Goal: Check status: Check status

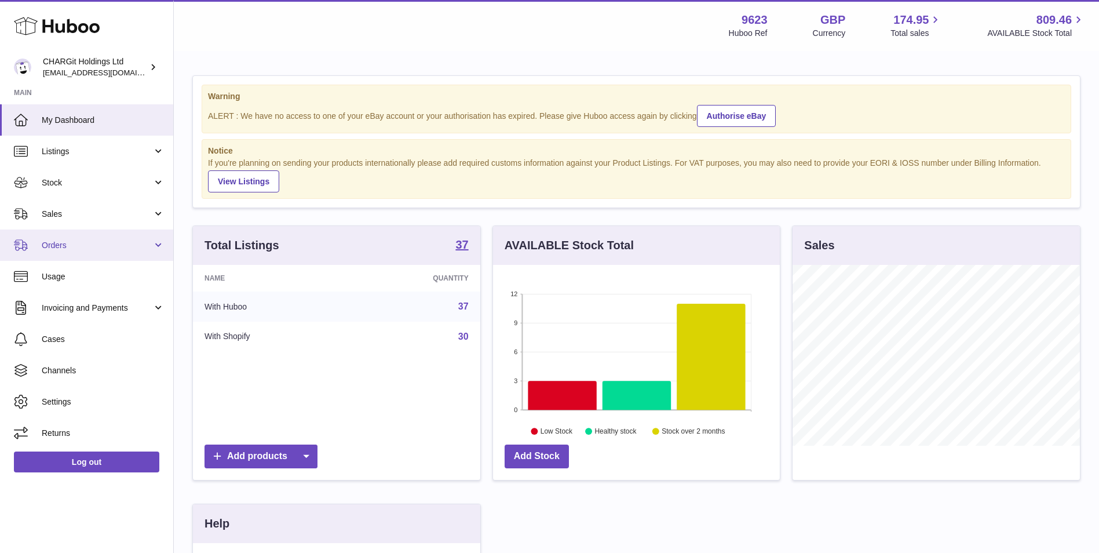
scroll to position [181, 287]
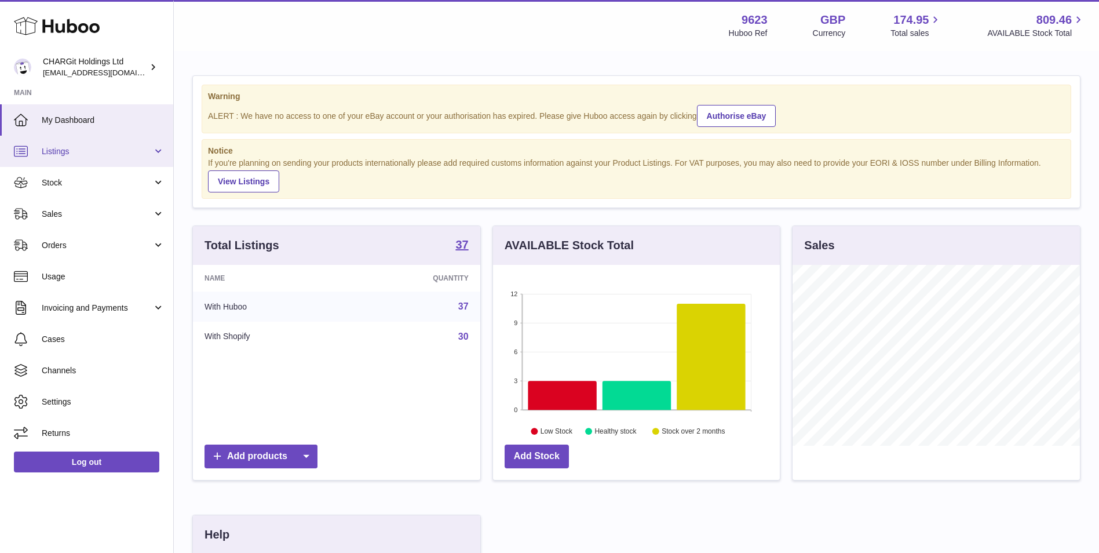
click at [134, 156] on span "Listings" at bounding box center [97, 151] width 111 height 11
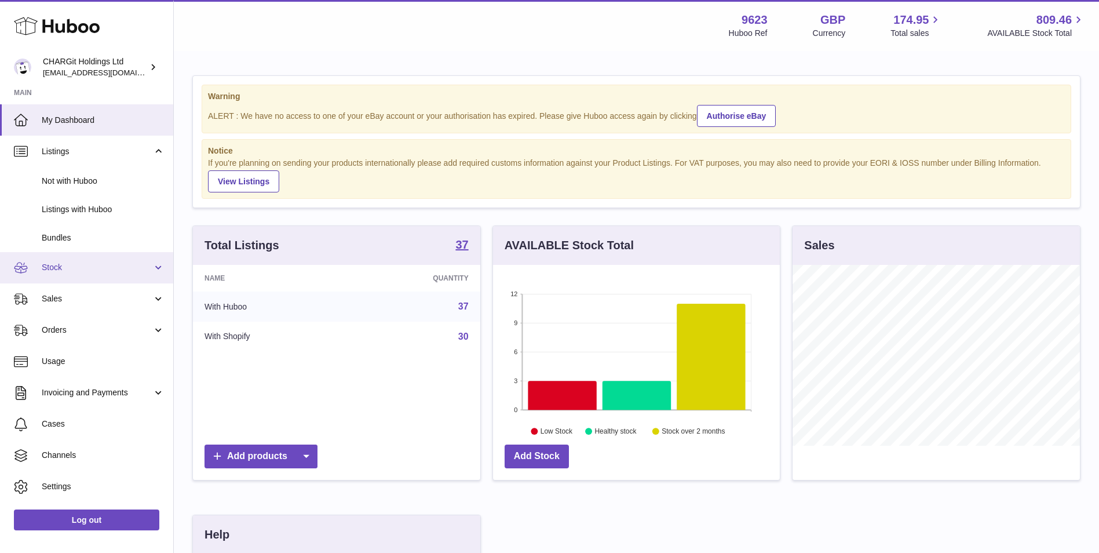
click at [102, 260] on link "Stock" at bounding box center [86, 267] width 173 height 31
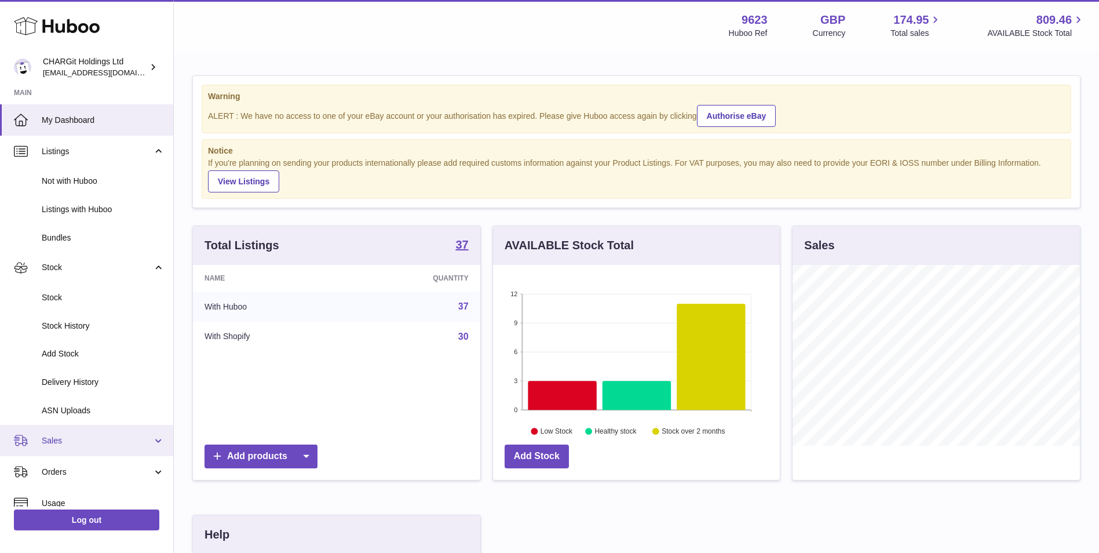
click at [92, 448] on link "Sales" at bounding box center [86, 440] width 173 height 31
click at [77, 462] on link "Sales" at bounding box center [86, 470] width 173 height 28
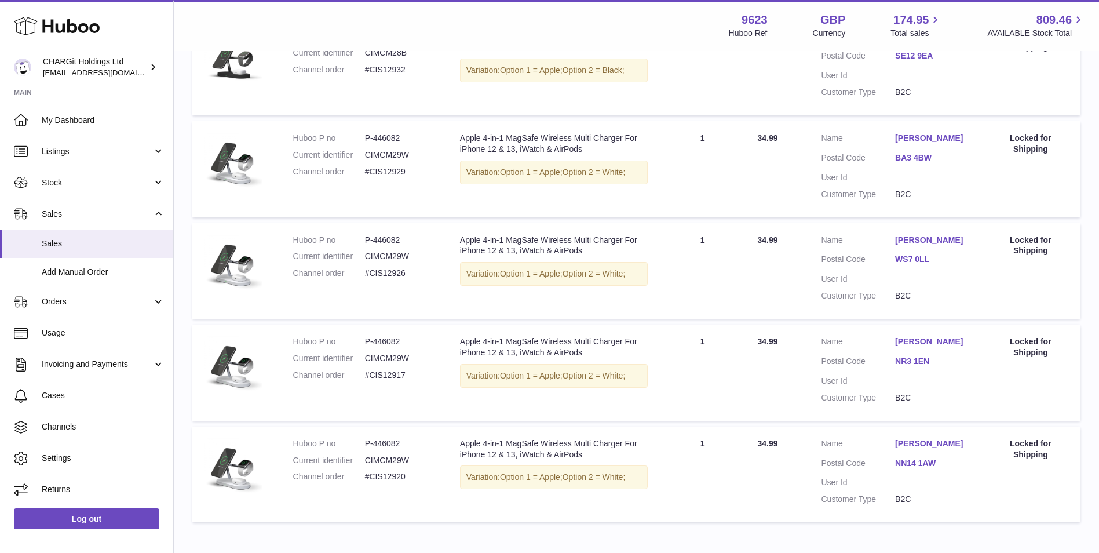
scroll to position [348, 0]
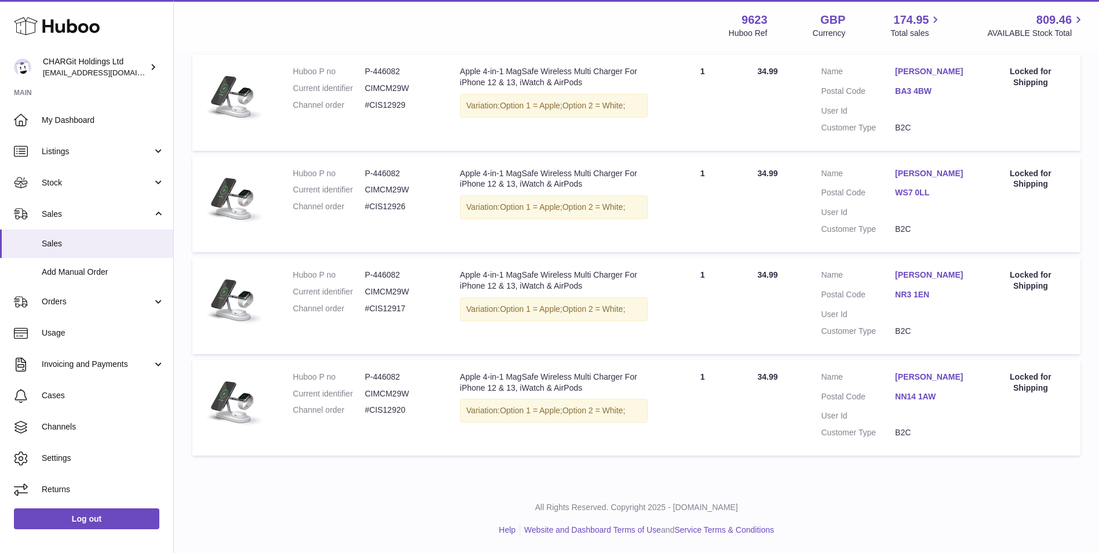
click at [397, 404] on dd "#CIS12920" at bounding box center [401, 409] width 72 height 11
copy dd "CIS12920"
